Goal: Information Seeking & Learning: Learn about a topic

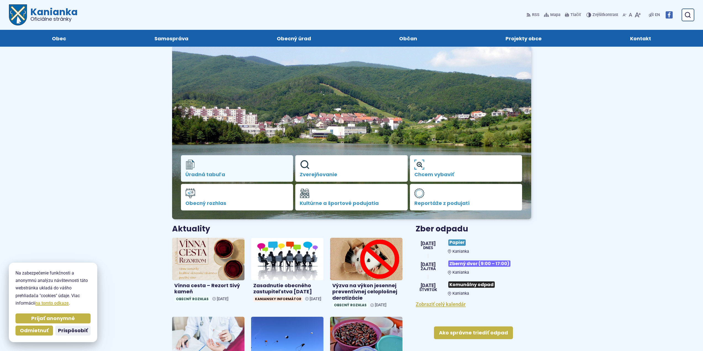
click at [210, 175] on span "Úradná tabuľa" at bounding box center [237, 175] width 104 height 6
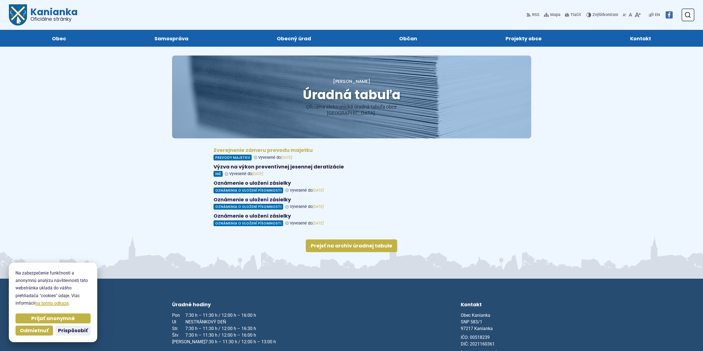
click at [275, 147] on figure at bounding box center [352, 153] width 276 height 13
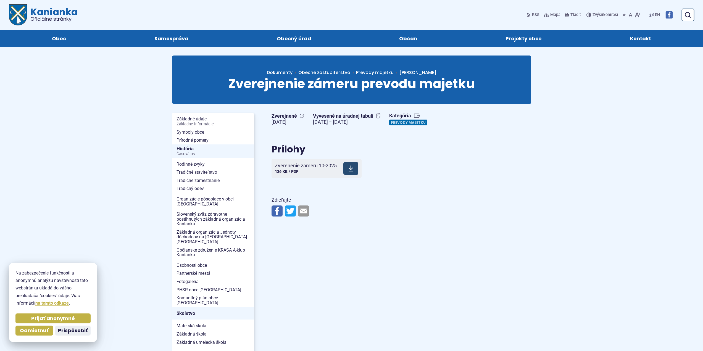
click at [290, 170] on span "136 KB / PDF" at bounding box center [286, 171] width 23 height 5
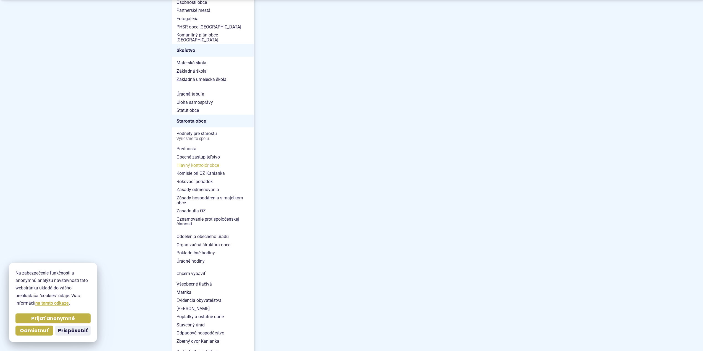
scroll to position [276, 0]
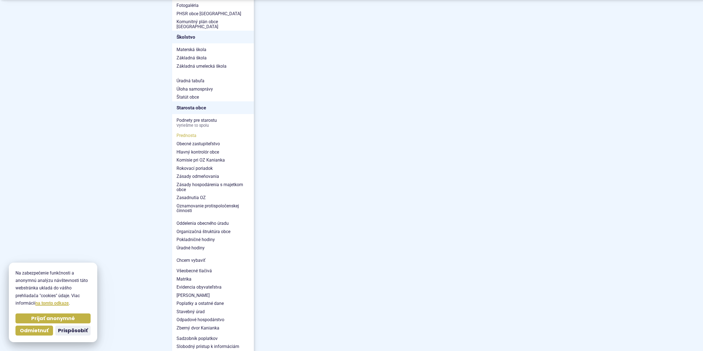
click at [188, 131] on span "Prednosta" at bounding box center [213, 135] width 73 height 8
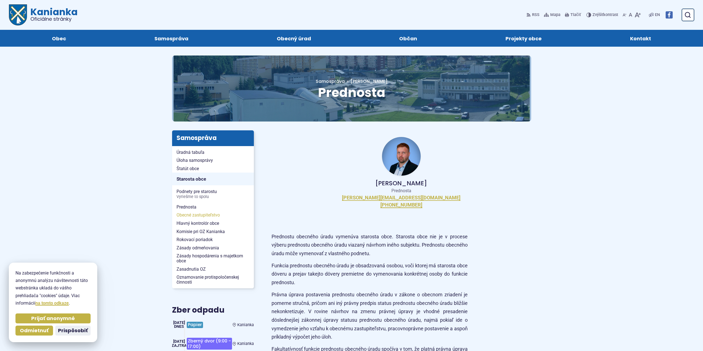
click at [190, 216] on span "Obecné zastupiteľstvo" at bounding box center [213, 215] width 73 height 8
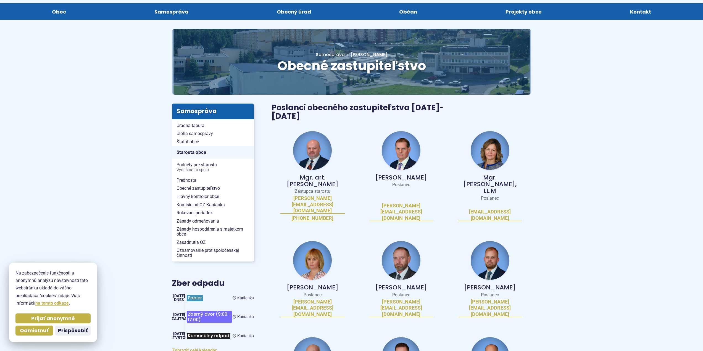
scroll to position [28, 0]
